Goal: Task Accomplishment & Management: Complete application form

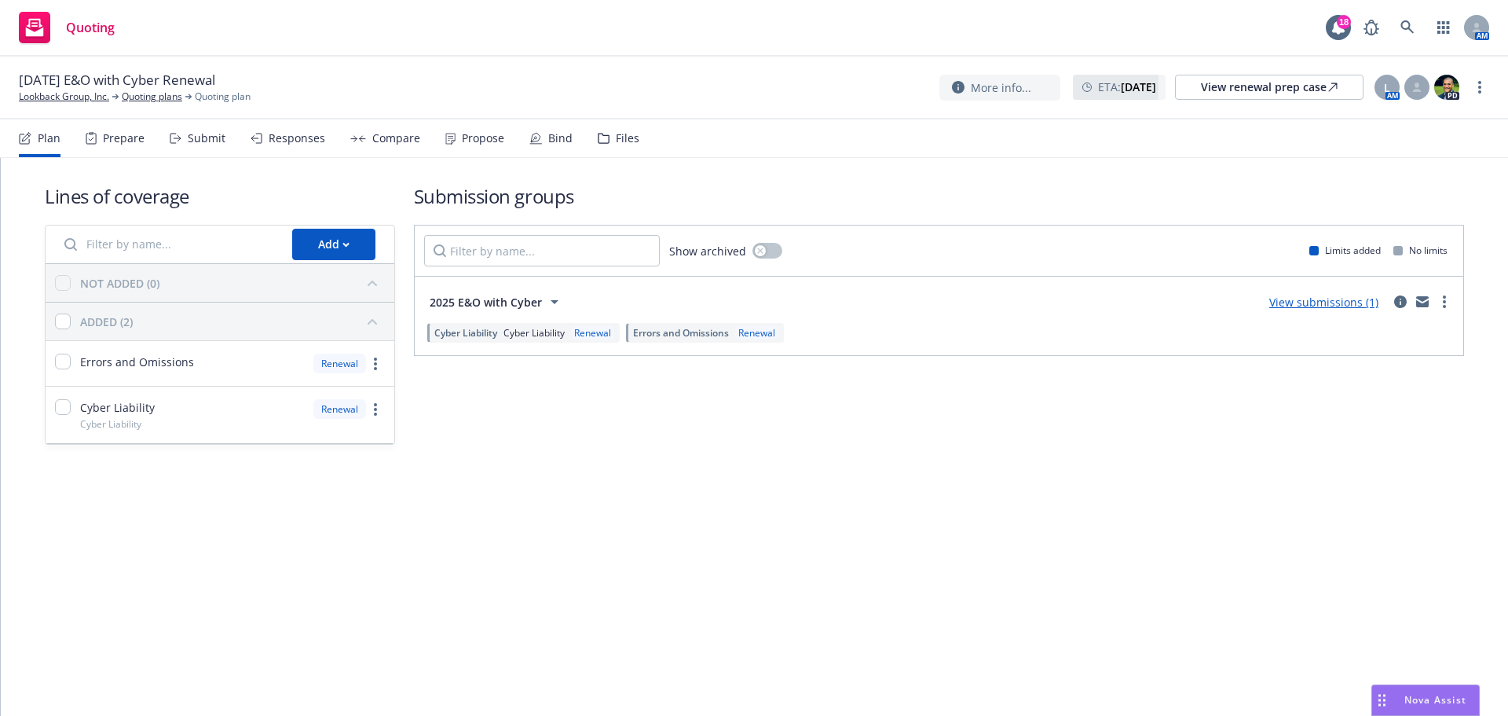
click at [212, 137] on div "Submit" at bounding box center [207, 138] width 38 height 13
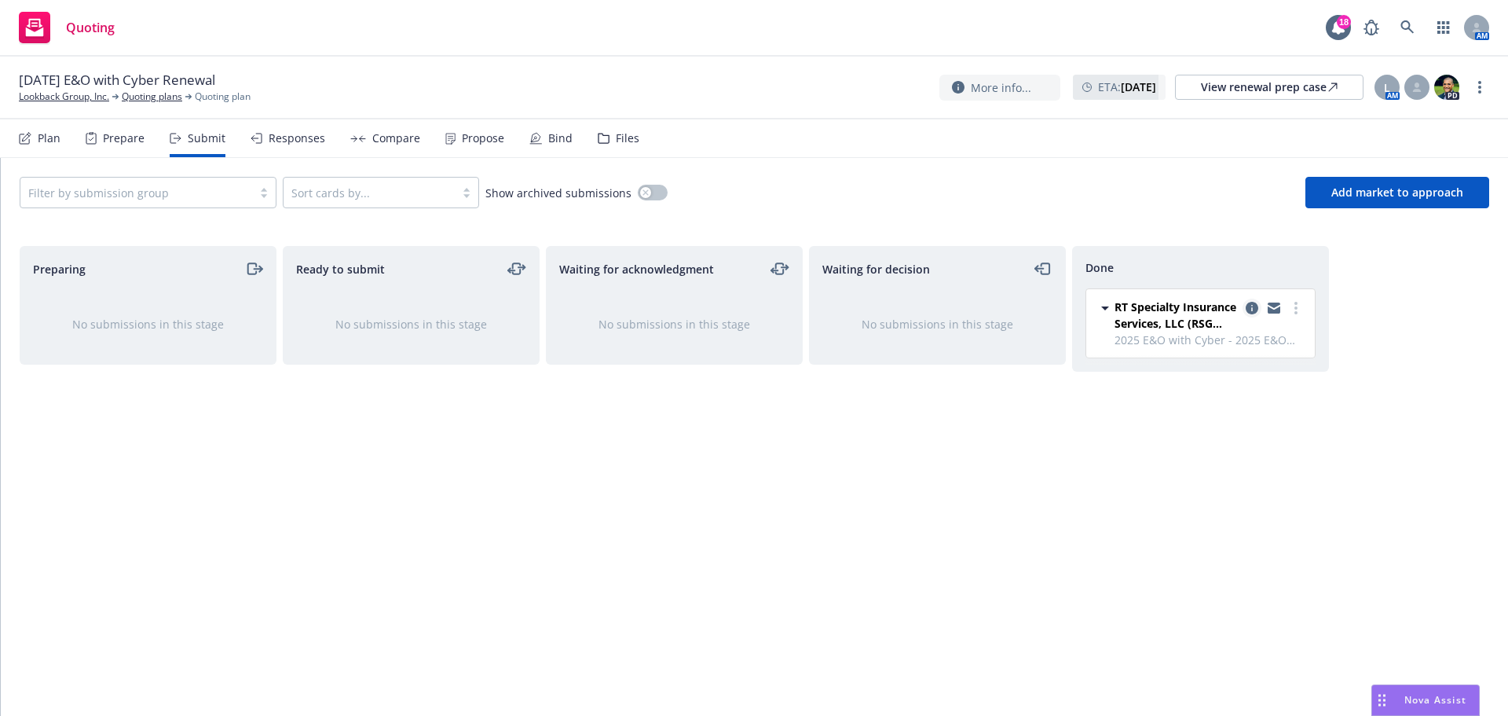
click at [1257, 302] on icon "copy logging email" at bounding box center [1252, 308] width 13 height 13
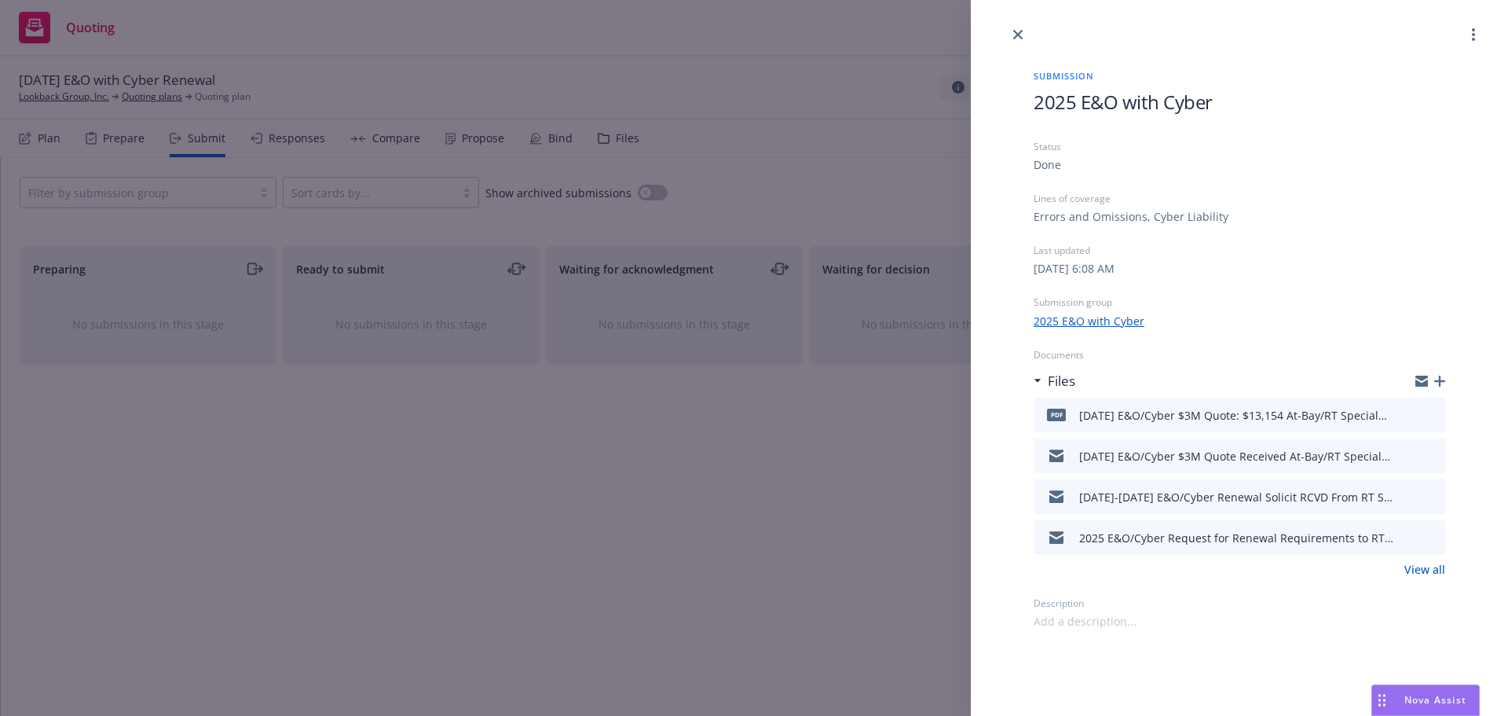
click at [1432, 416] on icon "preview file" at bounding box center [1430, 413] width 14 height 11
click at [1430, 455] on icon "preview file" at bounding box center [1430, 454] width 14 height 11
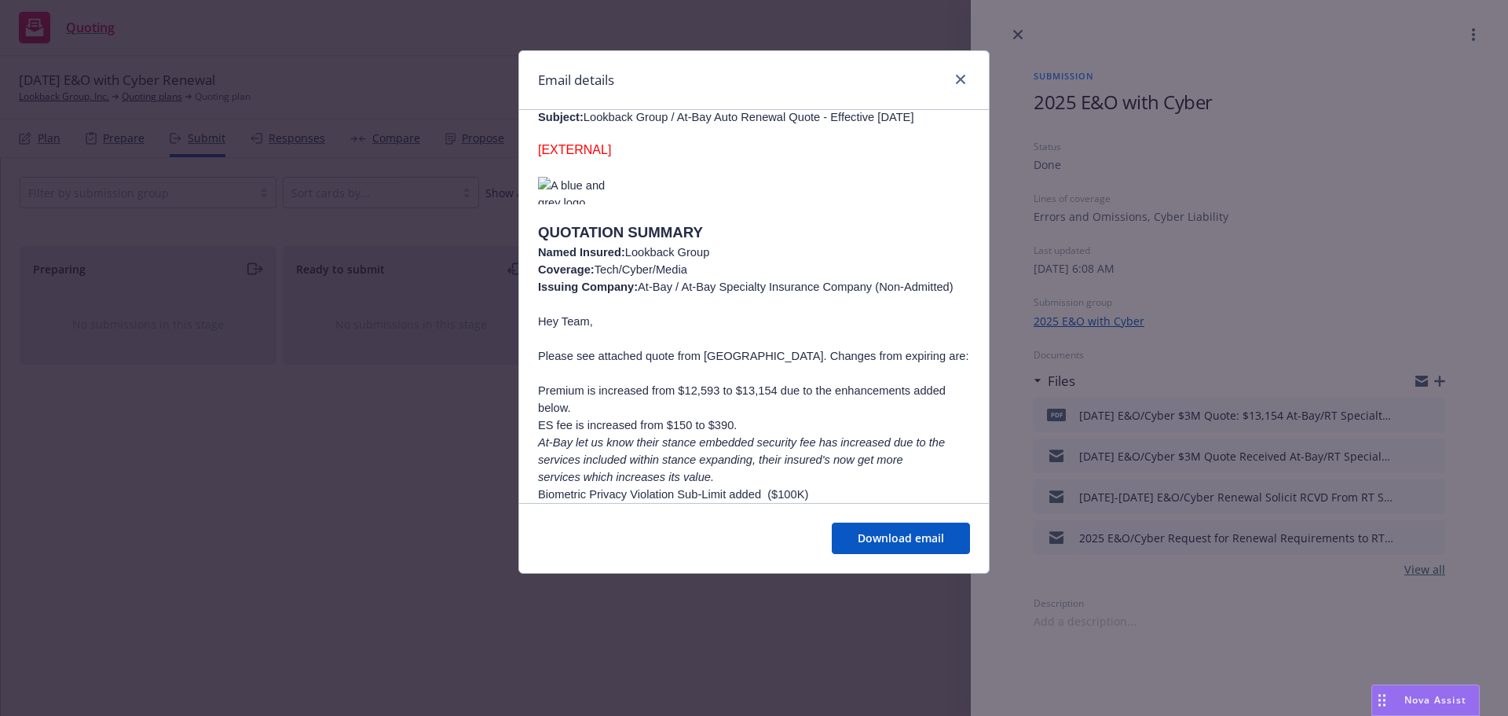
scroll to position [628, 0]
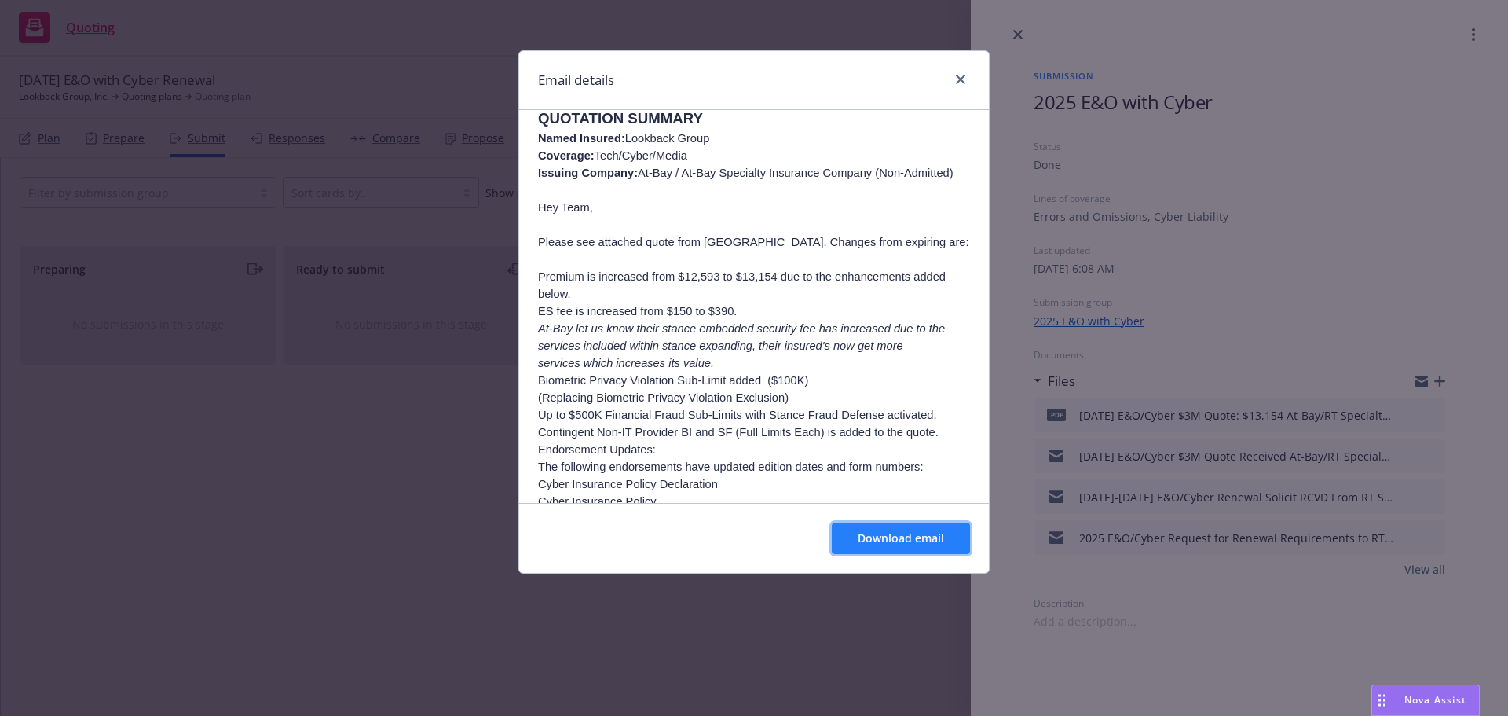
click at [880, 542] on span "Download email" at bounding box center [901, 537] width 86 height 15
click at [958, 78] on icon "close" at bounding box center [960, 79] width 9 height 9
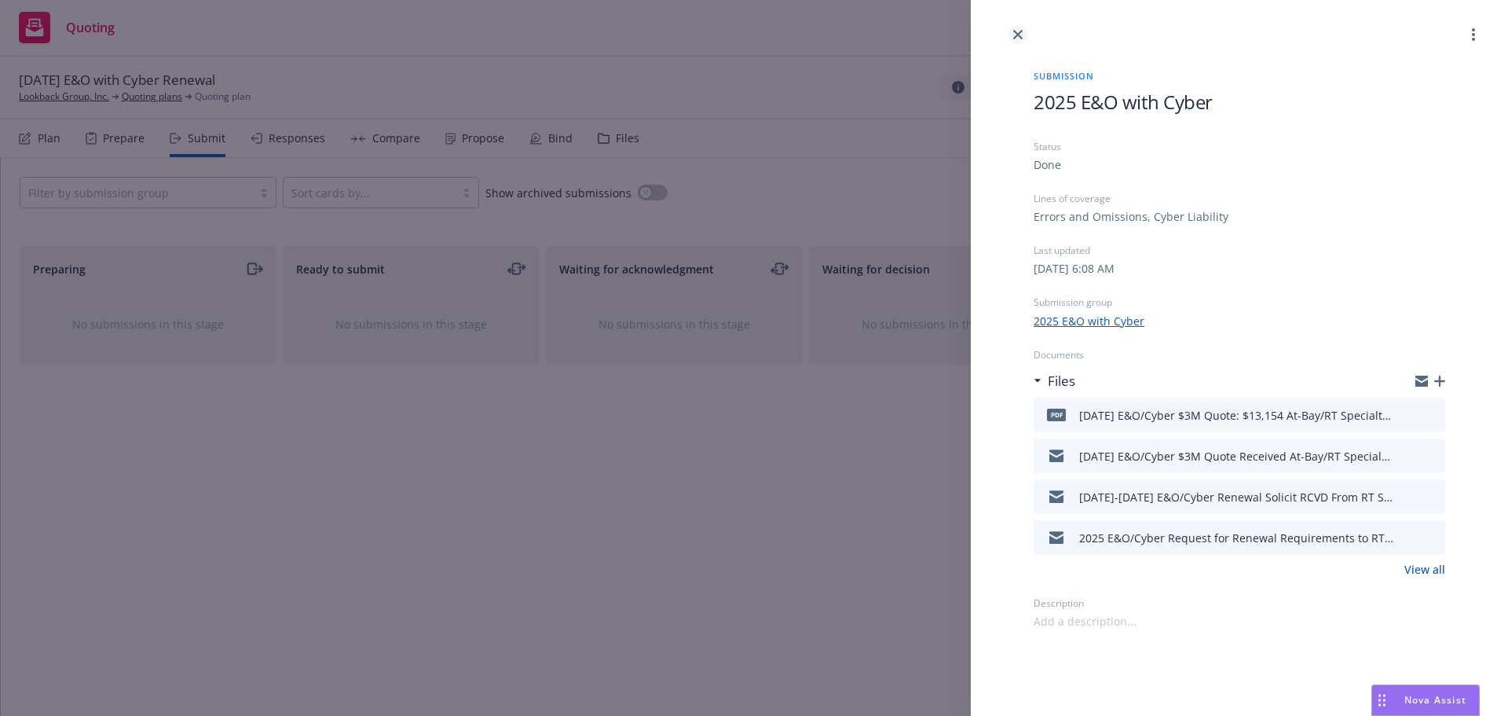
click at [1019, 31] on icon "close" at bounding box center [1017, 34] width 9 height 9
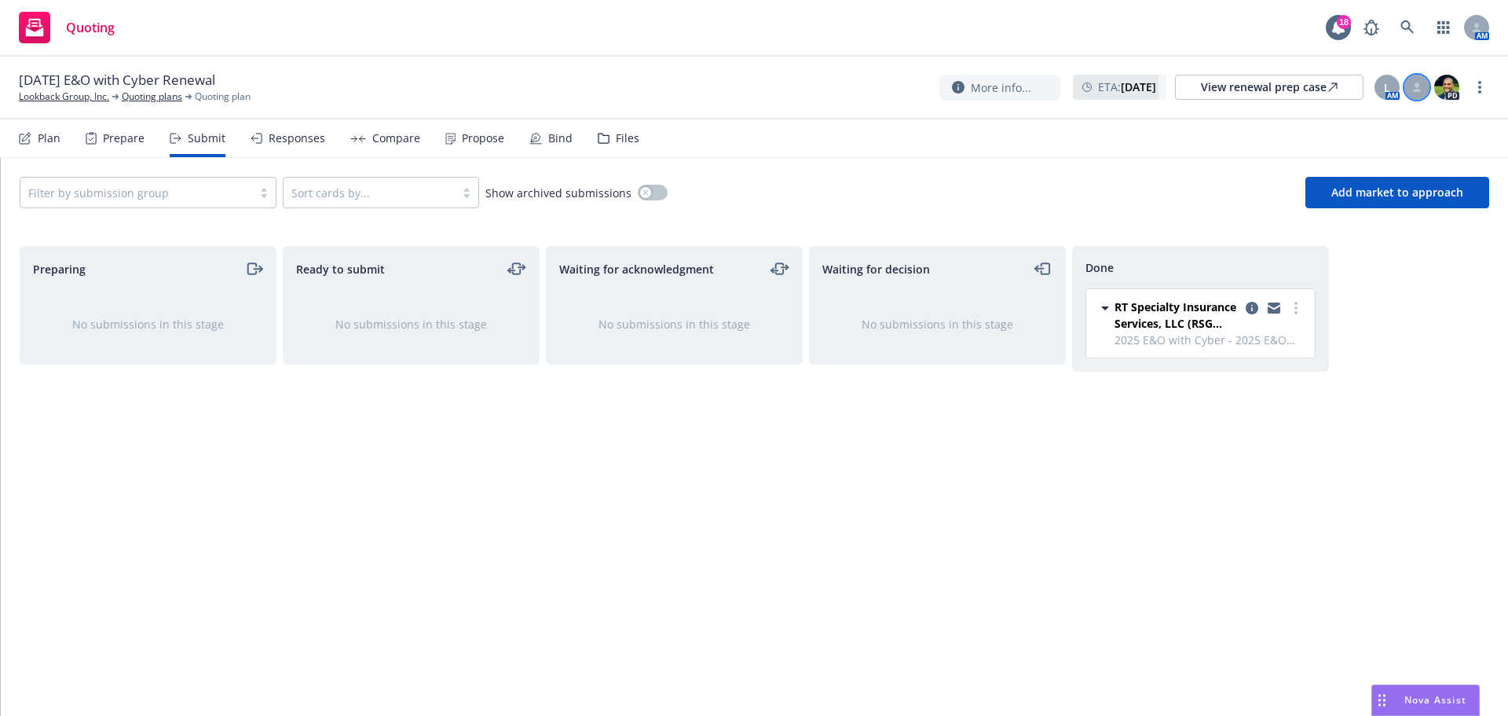
click at [1415, 88] on icon at bounding box center [1416, 86] width 9 height 9
click at [54, 94] on link "Lookback Group, Inc." at bounding box center [64, 97] width 90 height 14
click at [67, 96] on link "Lookback Group, Inc." at bounding box center [64, 97] width 90 height 14
